Goal: Check status: Check status

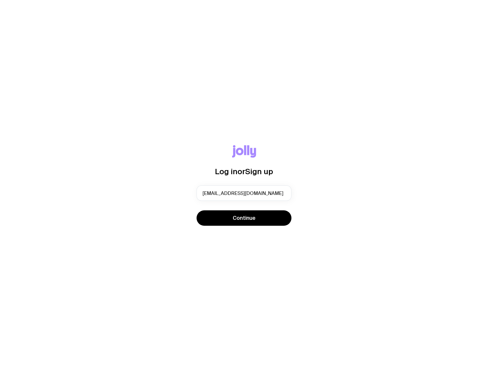
type input "[EMAIL_ADDRESS][DOMAIN_NAME]"
click at [196, 210] on button "Continue" at bounding box center [243, 217] width 95 height 15
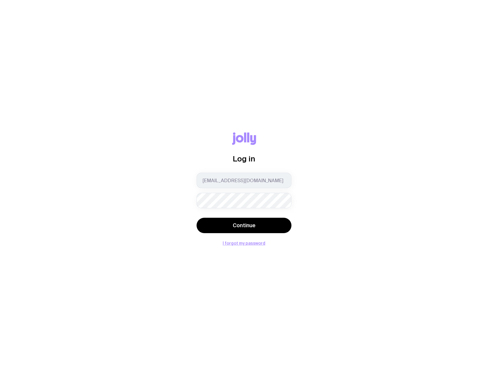
click at [196, 218] on button "Continue" at bounding box center [243, 225] width 95 height 15
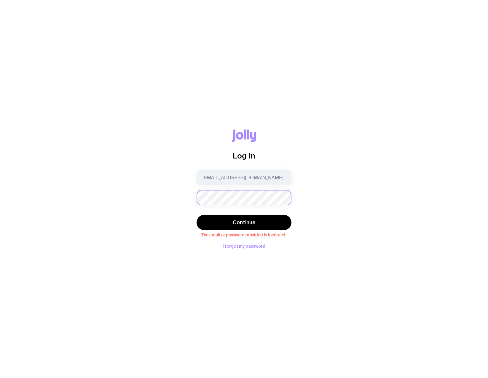
click at [196, 215] on button "Continue" at bounding box center [243, 222] width 95 height 15
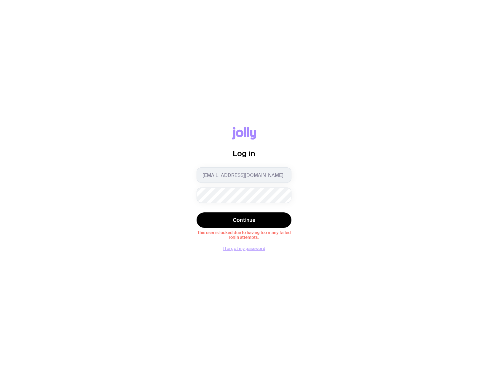
click at [247, 250] on button "I forgot my password" at bounding box center [243, 248] width 43 height 5
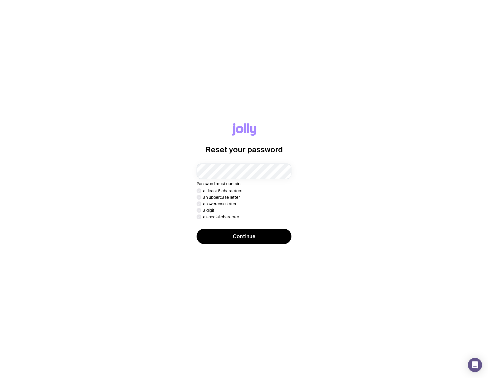
click at [376, 177] on div "Reset your password Password must contain: at least 8 characters an uppercase l…" at bounding box center [243, 189] width 459 height 132
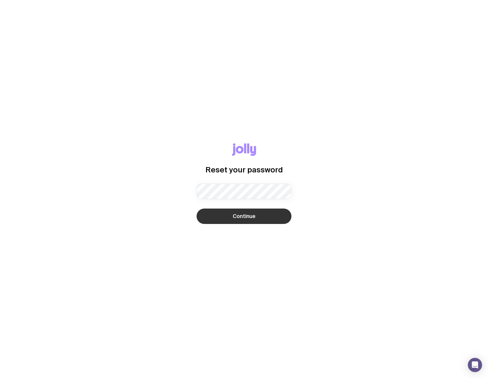
click at [256, 212] on button "Continue" at bounding box center [243, 216] width 95 height 15
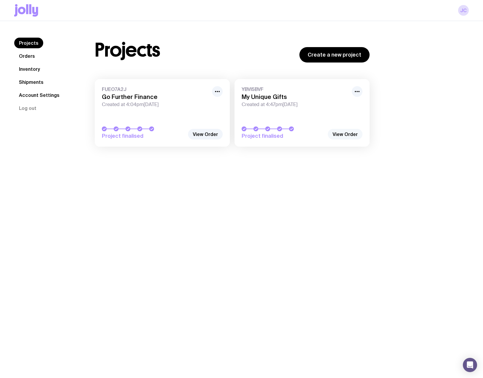
click at [354, 136] on link "View Order" at bounding box center [345, 134] width 35 height 11
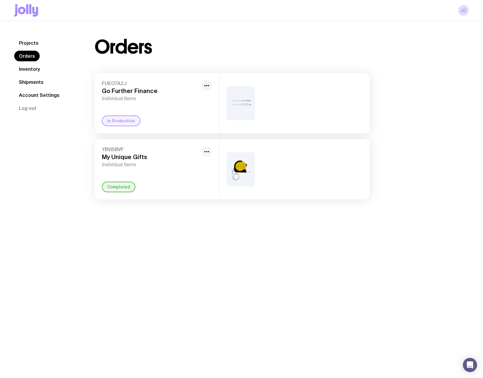
click at [206, 151] on circle "button" at bounding box center [206, 151] width 1 height 1
click at [121, 160] on h3 "My Unique Gifts" at bounding box center [150, 156] width 97 height 7
click at [109, 148] on span "YBVI5BVF" at bounding box center [150, 149] width 97 height 6
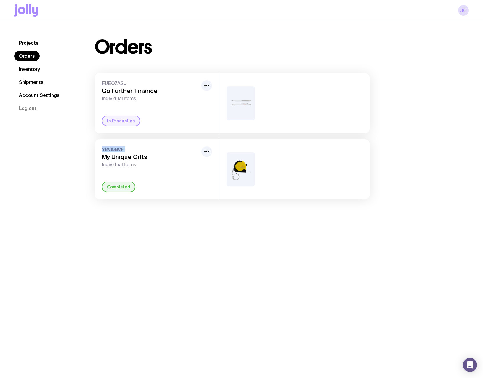
click at [33, 79] on link "Shipments" at bounding box center [31, 82] width 34 height 11
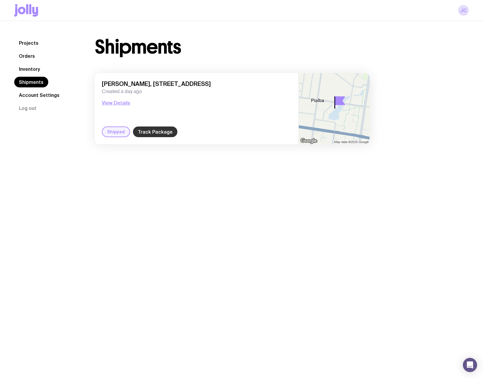
click at [161, 134] on link "Track Package" at bounding box center [155, 131] width 44 height 11
click at [39, 82] on link "Shipments" at bounding box center [31, 82] width 34 height 11
click at [31, 62] on nav "Projects Orders Inventory Shipments Account Settings Log out" at bounding box center [47, 76] width 66 height 76
click at [34, 69] on link "Inventory" at bounding box center [29, 69] width 31 height 11
